Goal: Find specific page/section: Find specific page/section

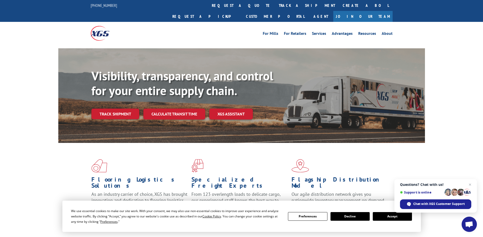
click at [378, 11] on link "Join Our Team" at bounding box center [362, 16] width 59 height 11
click at [365, 32] on link "Resources" at bounding box center [367, 35] width 18 height 6
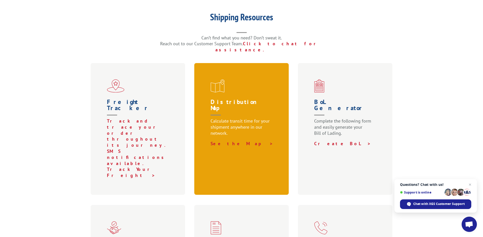
scroll to position [178, 0]
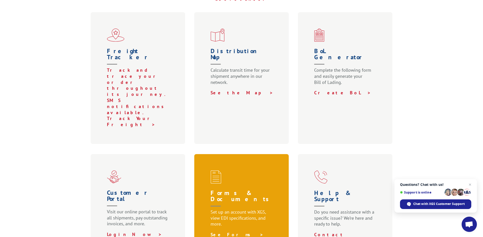
click at [228, 232] on link "See Forms >" at bounding box center [237, 235] width 53 height 6
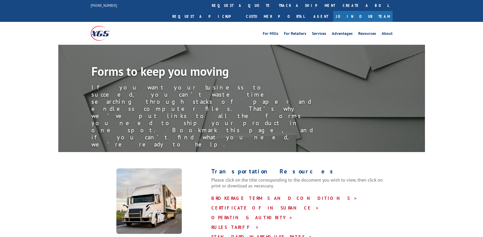
scroll to position [102, 0]
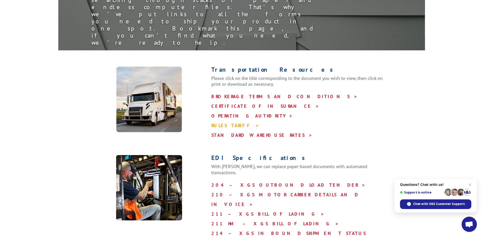
click at [227, 123] on link "RULES TARIFF >" at bounding box center [235, 126] width 48 height 6
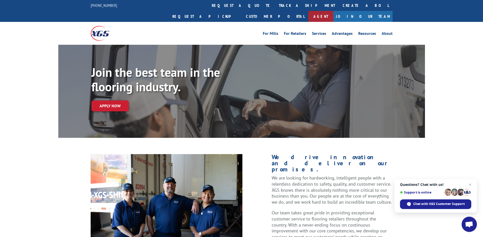
click at [333, 11] on link "Agent" at bounding box center [320, 16] width 25 height 11
click at [308, 11] on link "Customer Portal" at bounding box center [275, 16] width 66 height 11
